Goal: Task Accomplishment & Management: Use online tool/utility

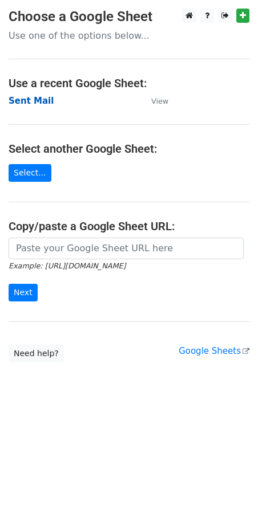
click at [26, 96] on strong "Sent Mail" at bounding box center [31, 101] width 45 height 10
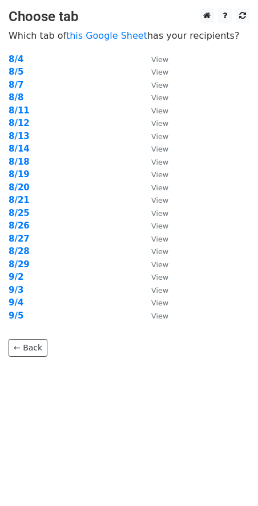
click at [17, 322] on p "← Back" at bounding box center [129, 339] width 240 height 35
click at [17, 319] on strong "9/5" at bounding box center [16, 316] width 15 height 10
